Goal: Task Accomplishment & Management: Use online tool/utility

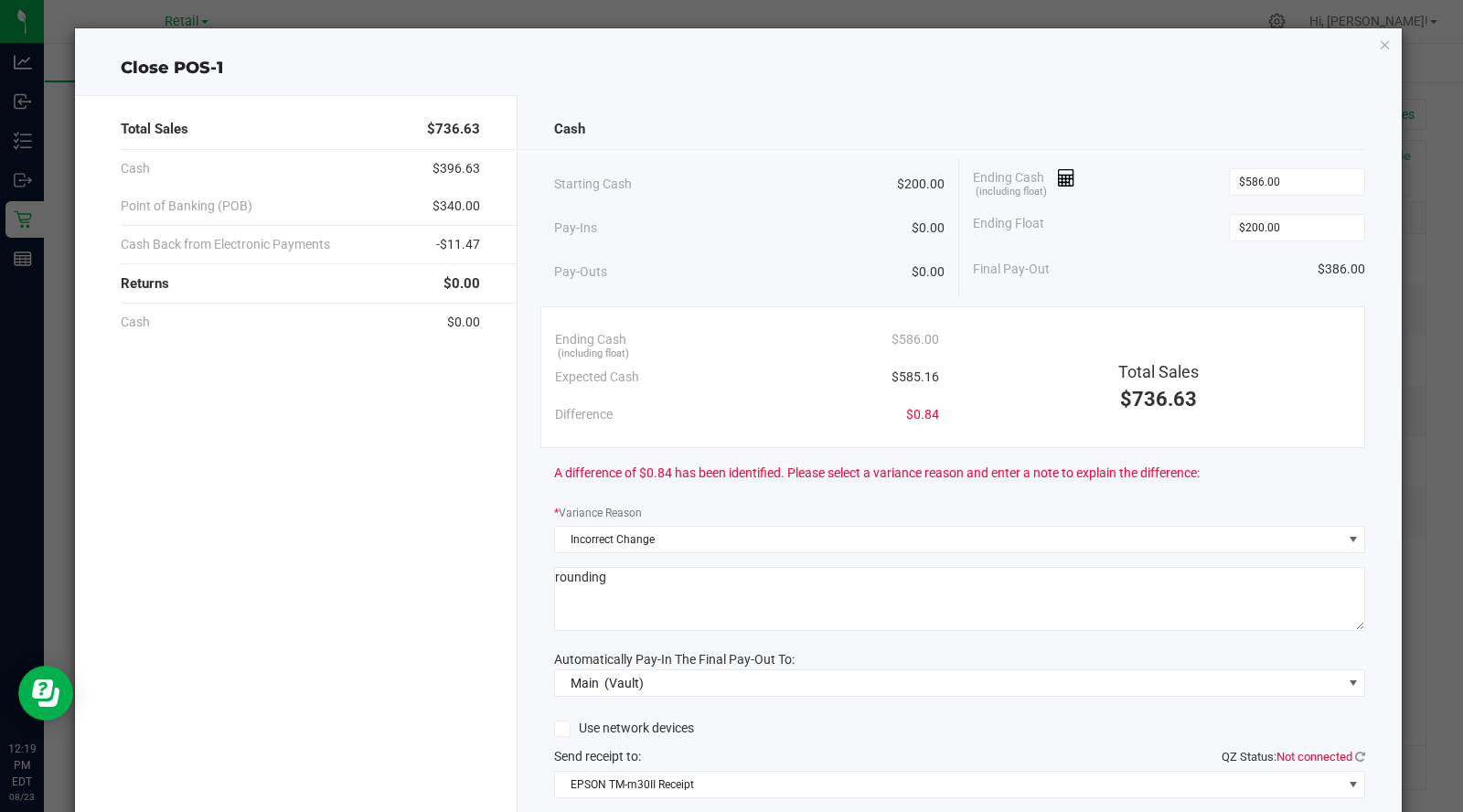
scroll to position [73, 0]
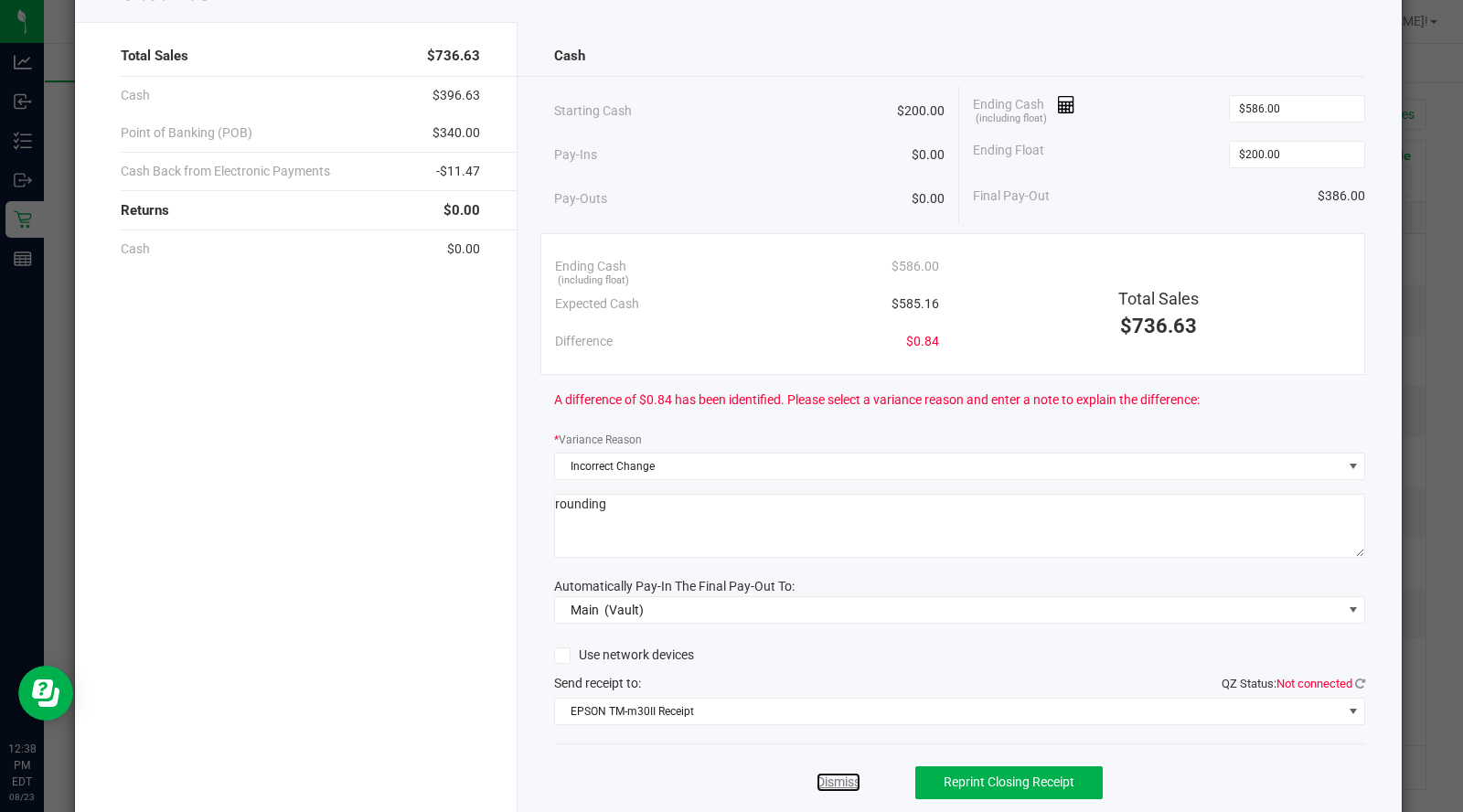
click at [833, 783] on link "Dismiss" at bounding box center [838, 782] width 44 height 19
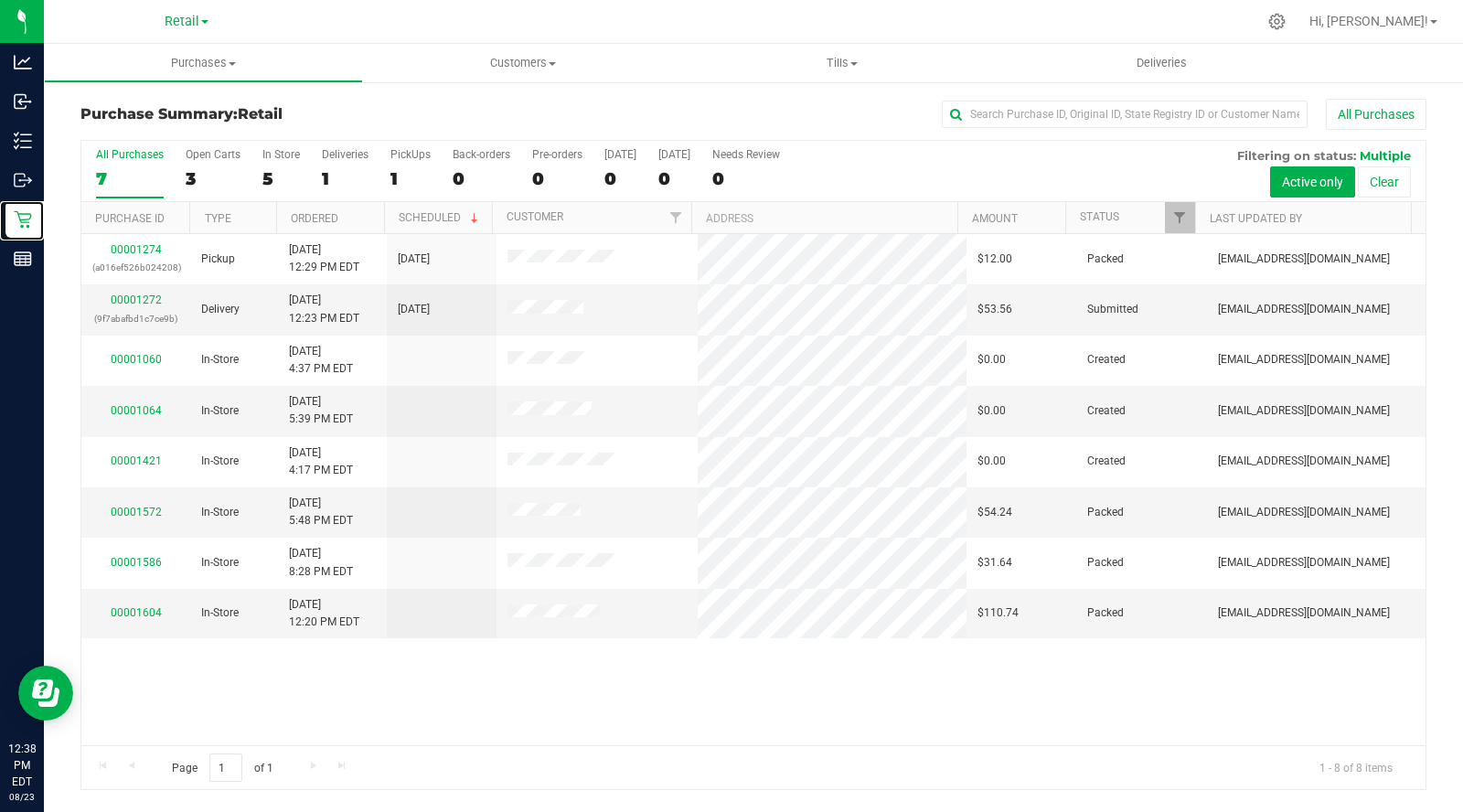
click at [27, 224] on icon at bounding box center [22, 219] width 18 height 18
click at [0, 0] on p "Retail" at bounding box center [0, 0] width 0 height 0
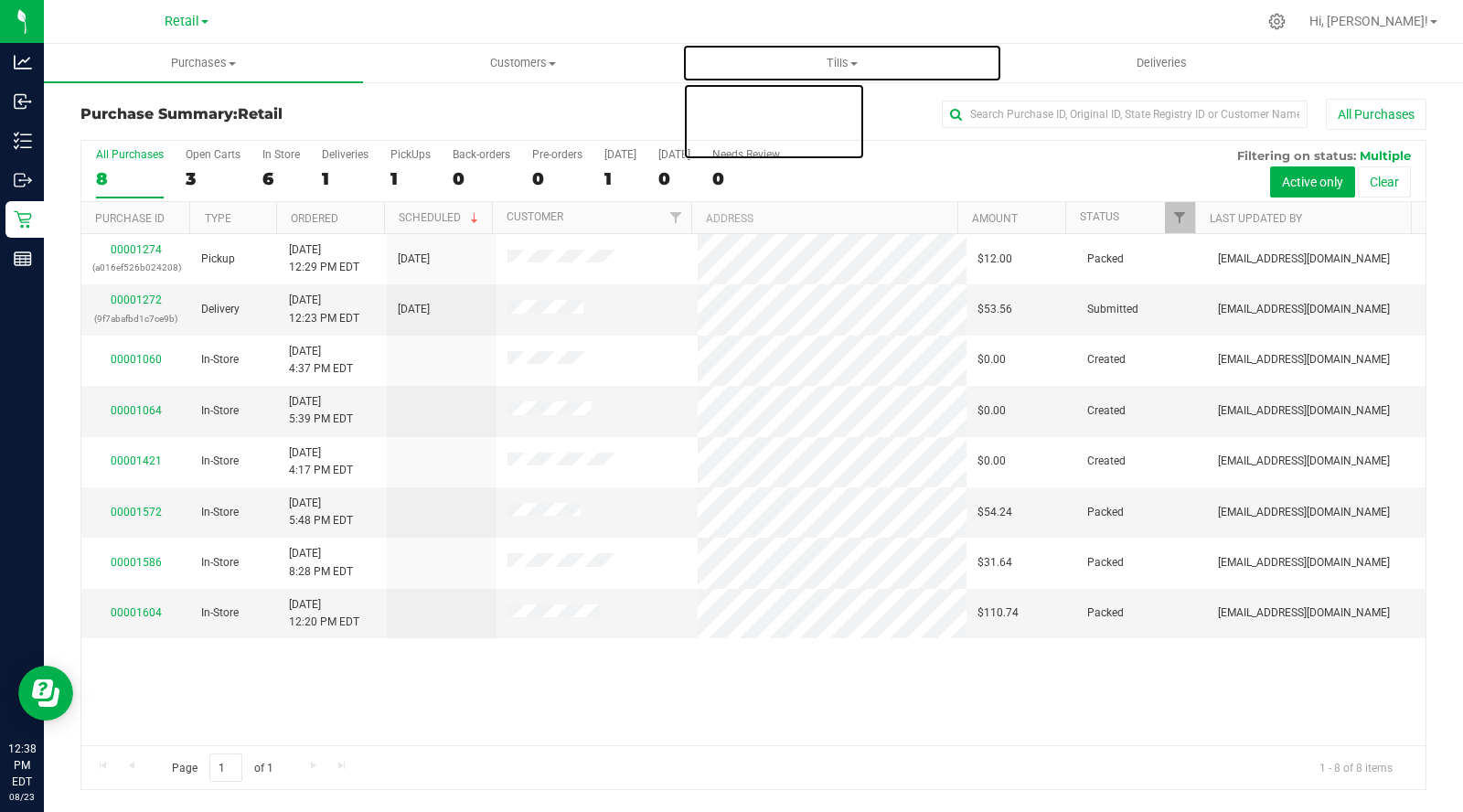
click at [861, 65] on span "Tills" at bounding box center [842, 63] width 317 height 16
click at [768, 110] on span "Manage tills" at bounding box center [744, 110] width 123 height 15
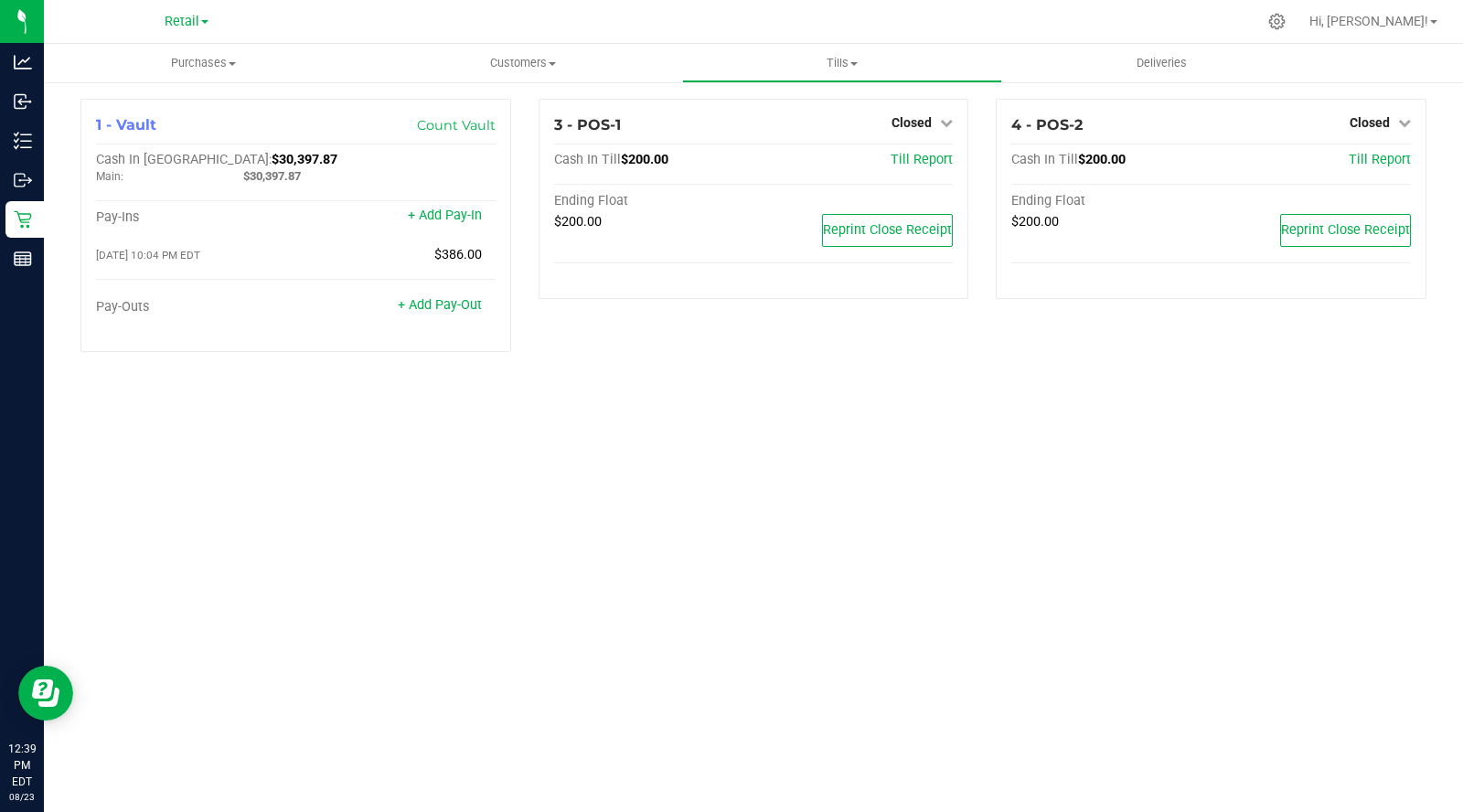
click at [946, 125] on icon at bounding box center [945, 121] width 12 height 12
click at [931, 159] on link "Open Till" at bounding box center [911, 160] width 48 height 14
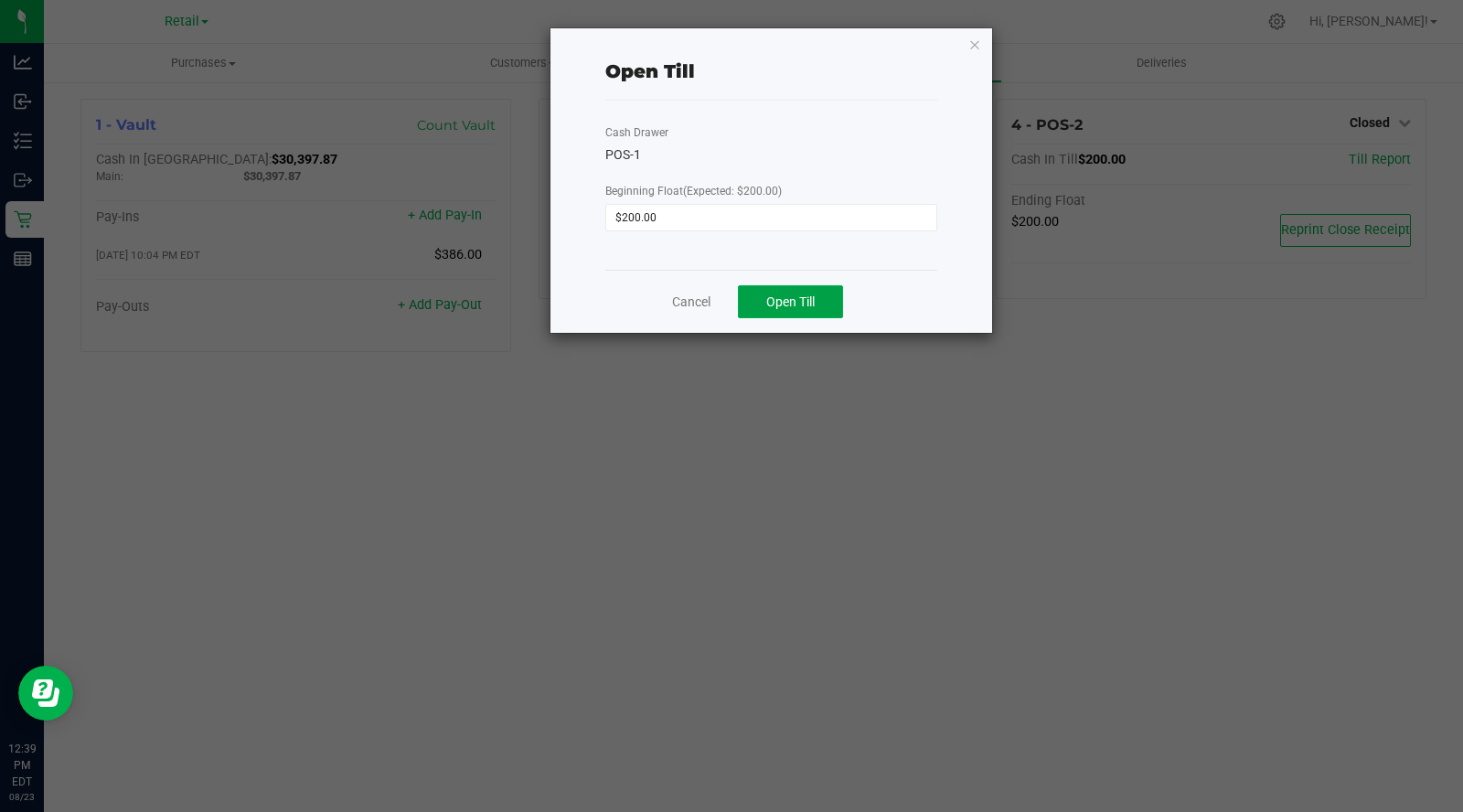
click at [811, 304] on span "Open Till" at bounding box center [789, 301] width 48 height 14
